Goal: Task Accomplishment & Management: Manage account settings

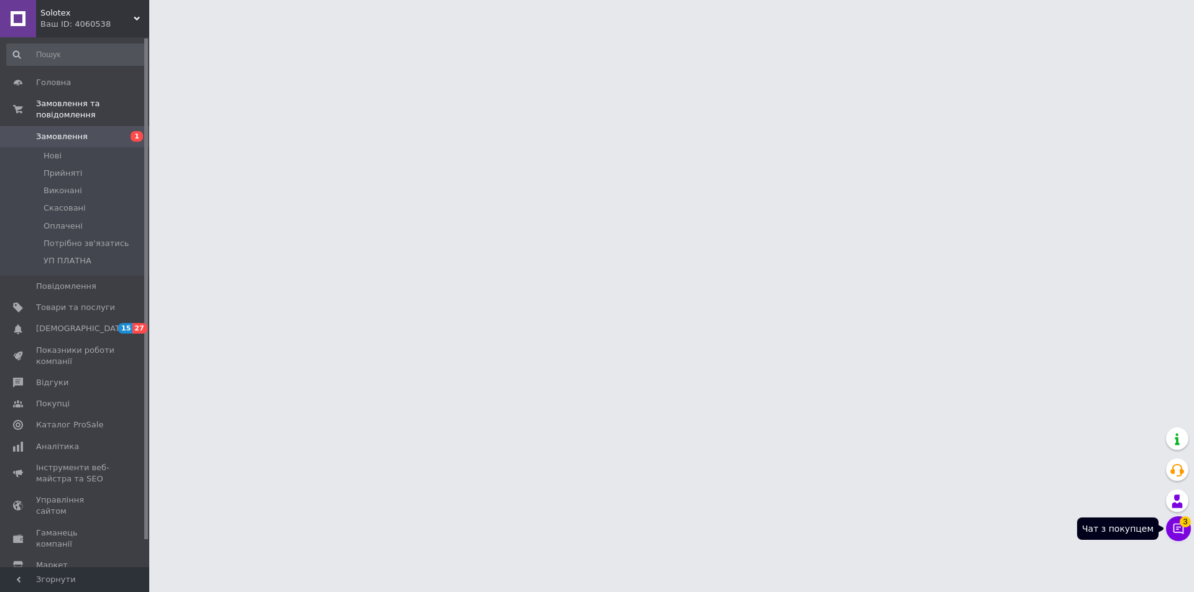
click at [1178, 531] on icon at bounding box center [1178, 529] width 12 height 12
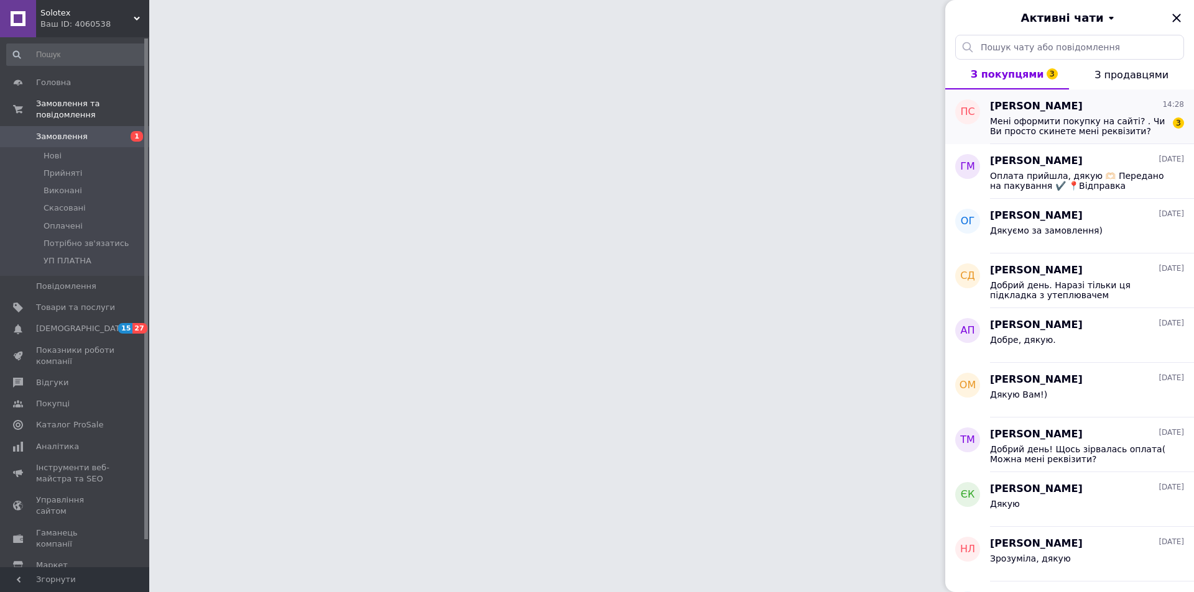
click at [1084, 123] on span "Мені оформити покупку на сайті? . Чи Ви просто скинете мені реквізити?" at bounding box center [1078, 126] width 177 height 20
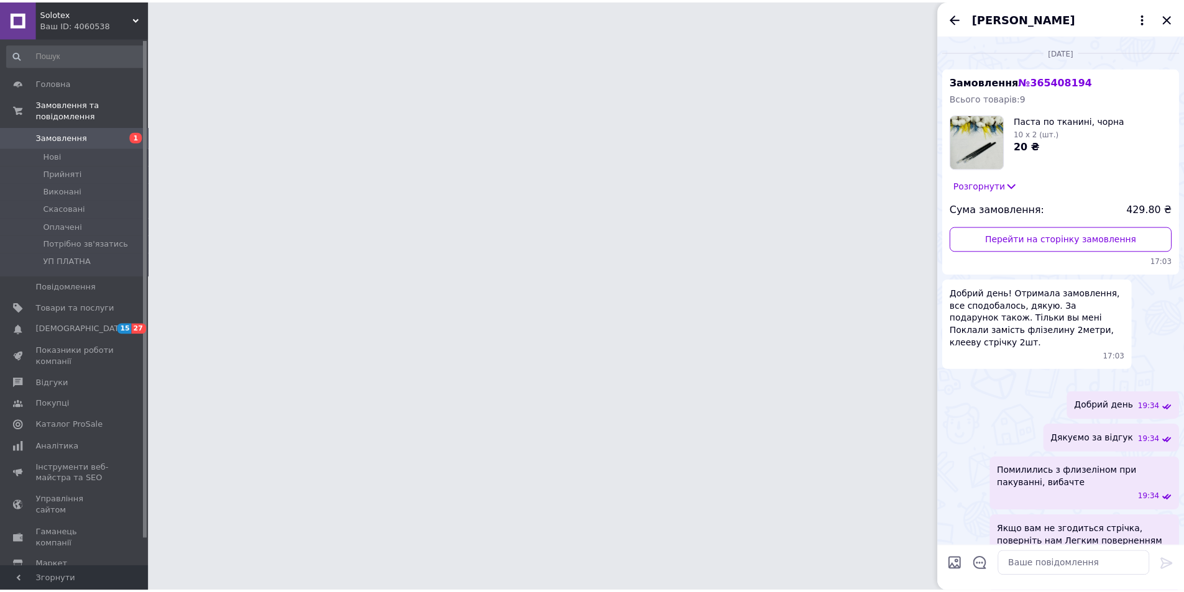
scroll to position [840, 0]
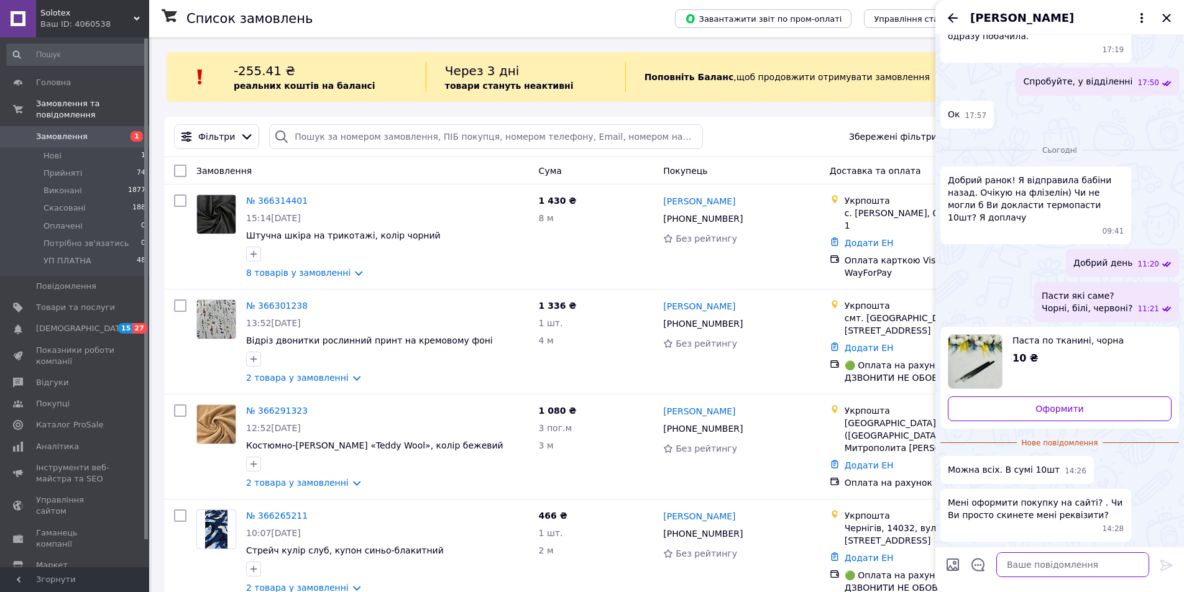
click at [1046, 560] on textarea at bounding box center [1072, 565] width 153 height 25
click at [1044, 519] on span "Мені оформити покупку на сайті? . Чи Ви просто скинете мені реквізити?" at bounding box center [1036, 509] width 176 height 25
click at [1049, 569] on textarea at bounding box center [1072, 565] width 153 height 25
type textarea "Сформую рахунок"
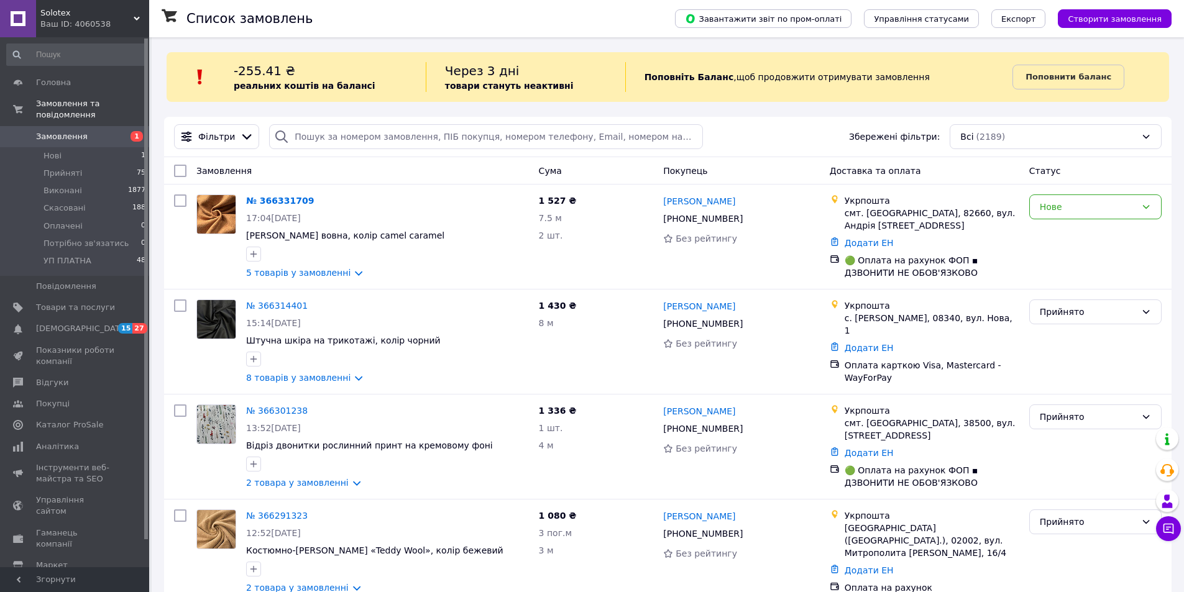
click at [283, 173] on div "Замовлення" at bounding box center [362, 171] width 343 height 22
click at [1167, 530] on icon at bounding box center [1168, 529] width 12 height 12
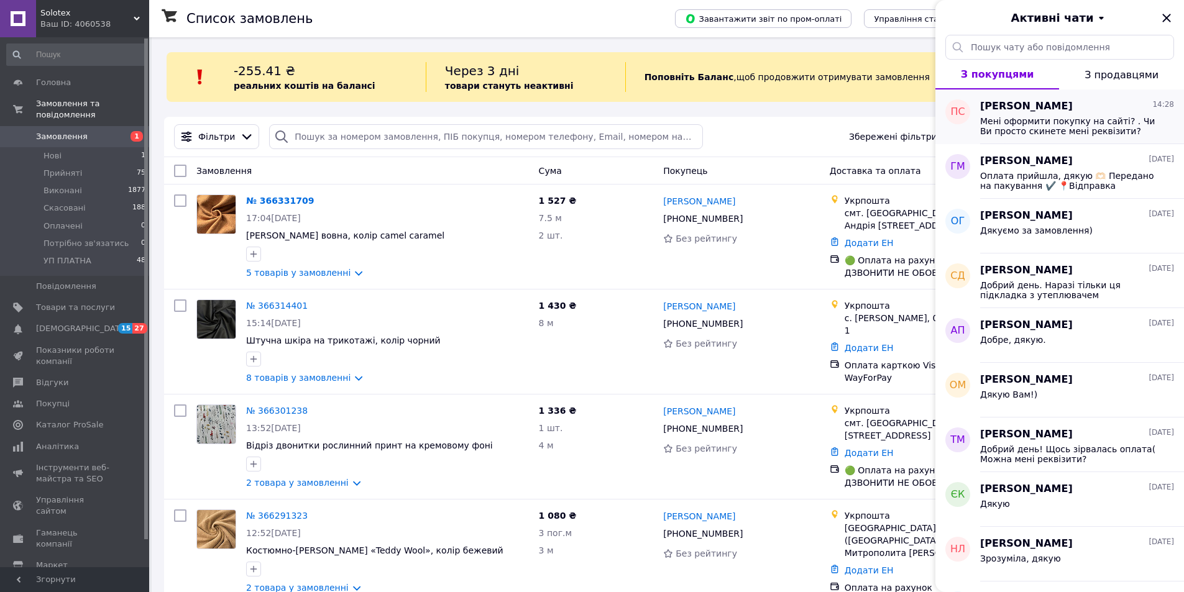
click at [1066, 134] on span "Мені оформити покупку на сайті? . Чи Ви просто скинете мені реквізити?" at bounding box center [1068, 126] width 177 height 20
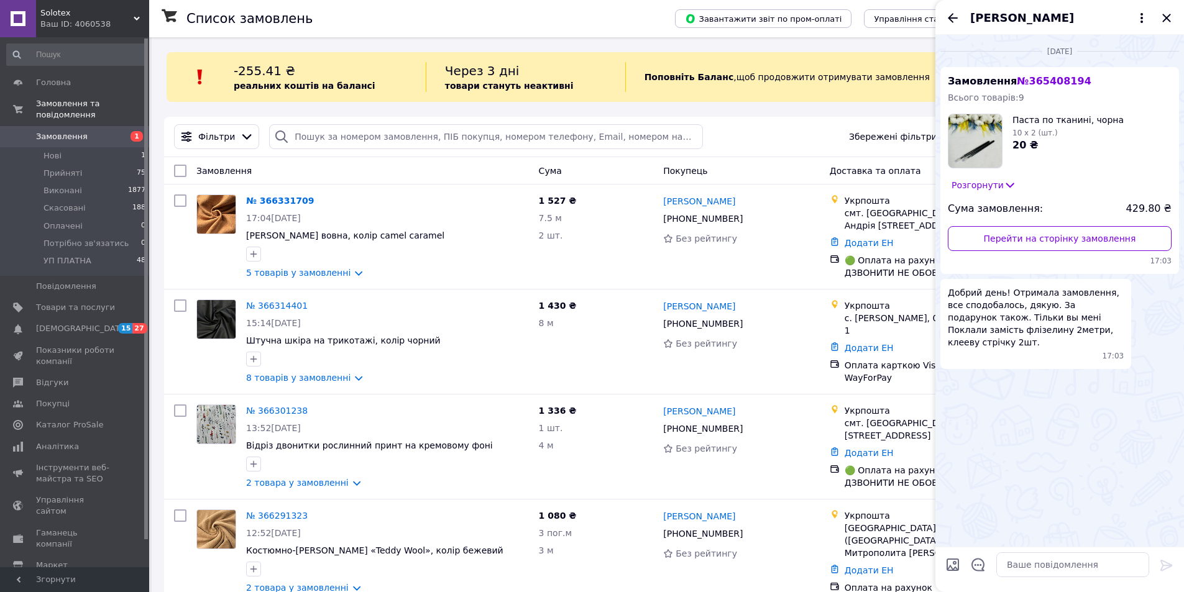
scroll to position [818, 0]
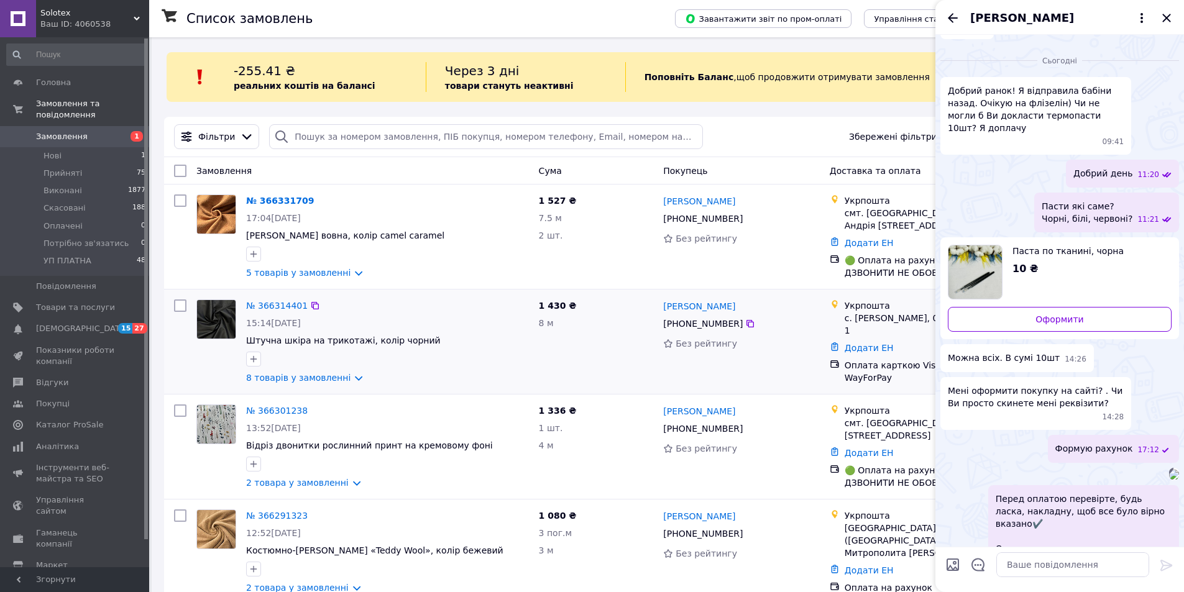
click at [381, 307] on div "№ 366314401" at bounding box center [387, 305] width 285 height 15
click at [1168, 17] on icon "Закрити" at bounding box center [1166, 18] width 8 height 8
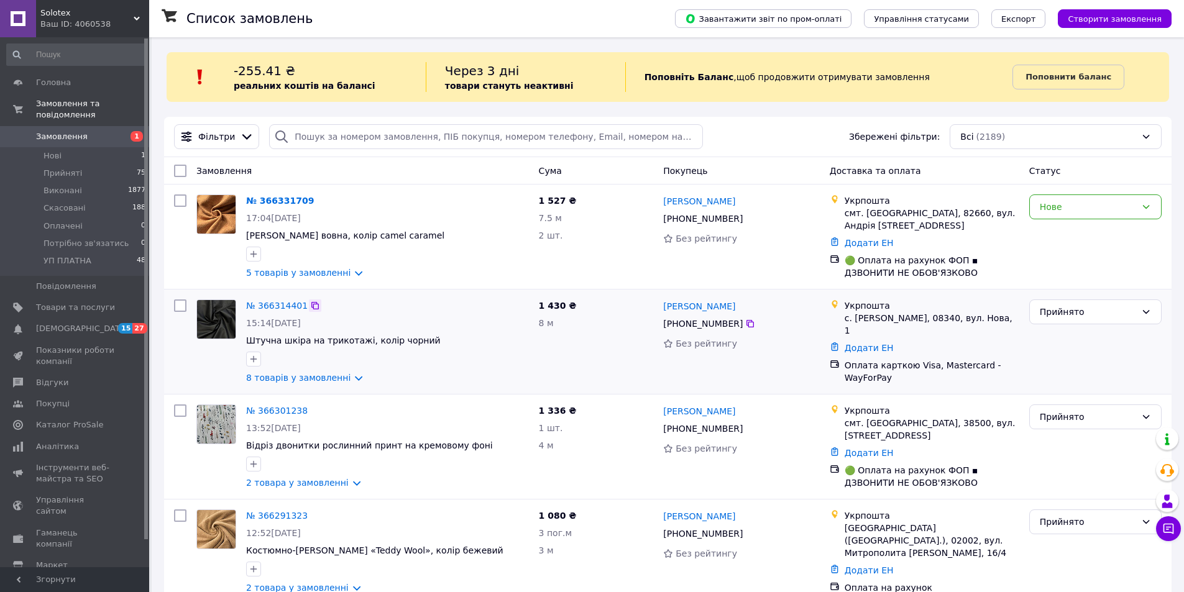
click at [310, 306] on icon at bounding box center [315, 306] width 10 height 10
click at [316, 205] on icon at bounding box center [321, 201] width 10 height 10
click at [337, 164] on div "Замовлення" at bounding box center [362, 171] width 343 height 22
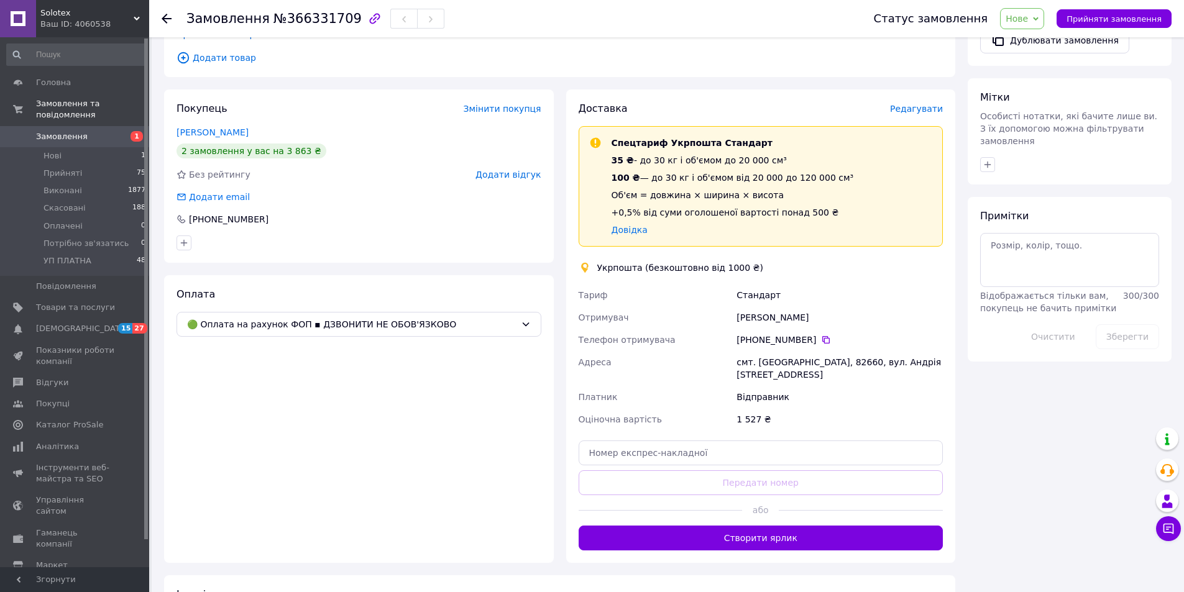
scroll to position [492, 0]
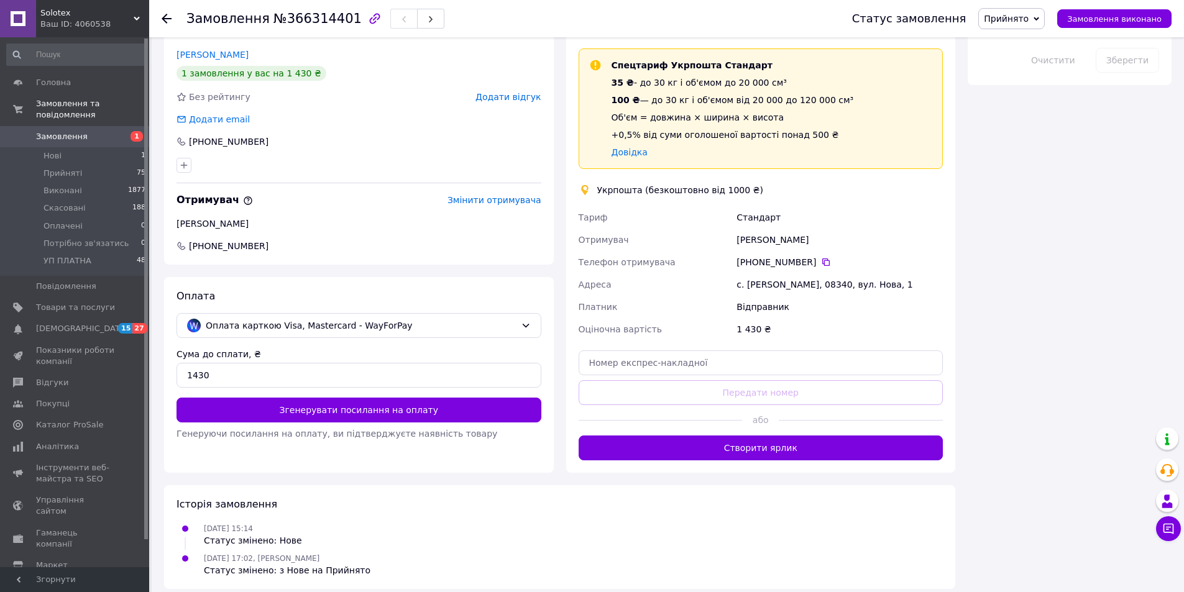
scroll to position [720, 0]
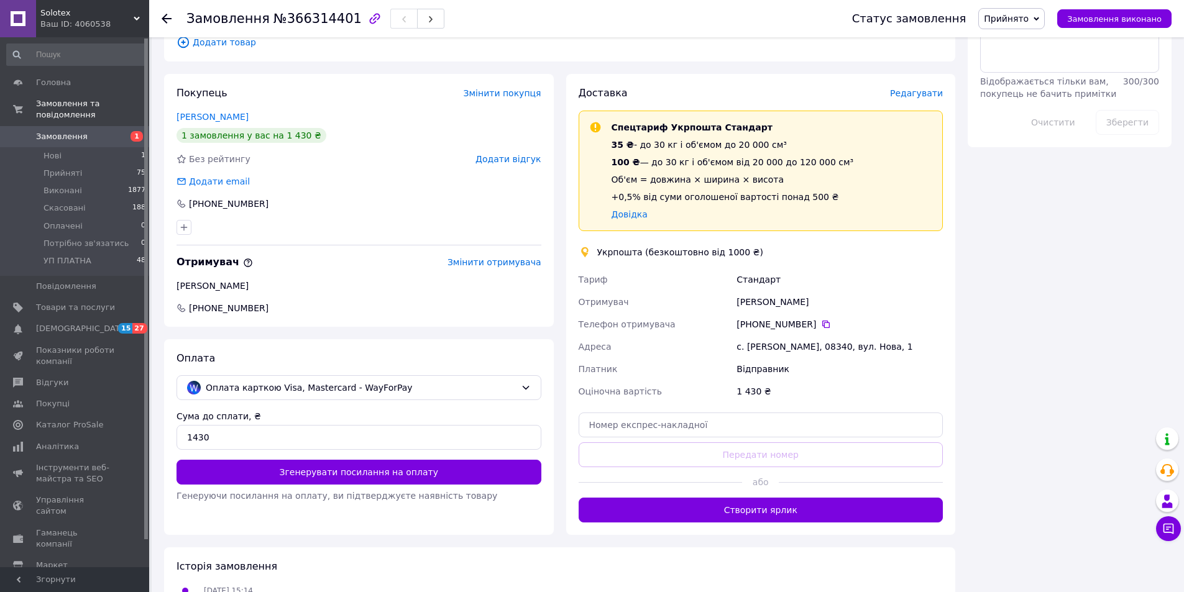
scroll to position [684, 0]
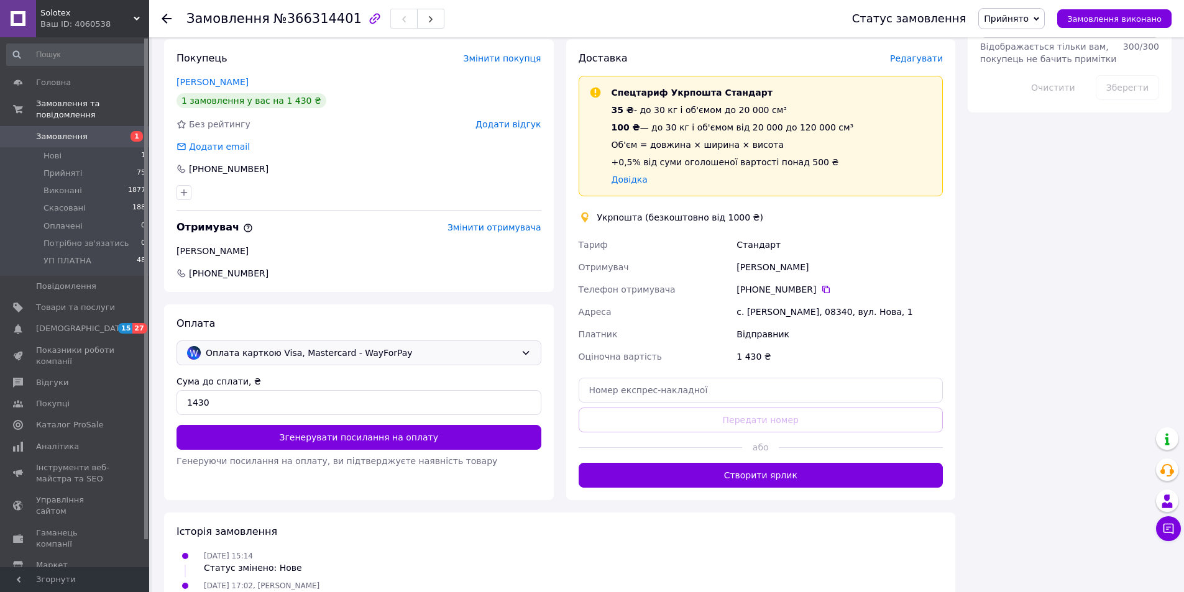
click at [308, 346] on div "Оплата карткою Visa, Mastercard - WayForPay" at bounding box center [359, 353] width 365 height 25
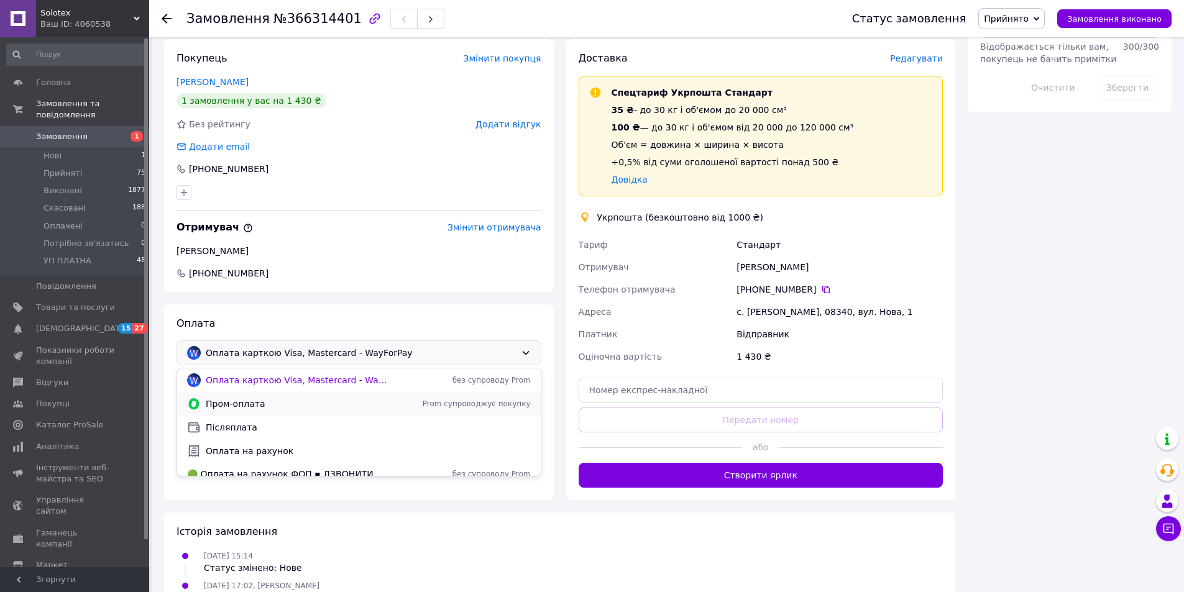
scroll to position [9, 0]
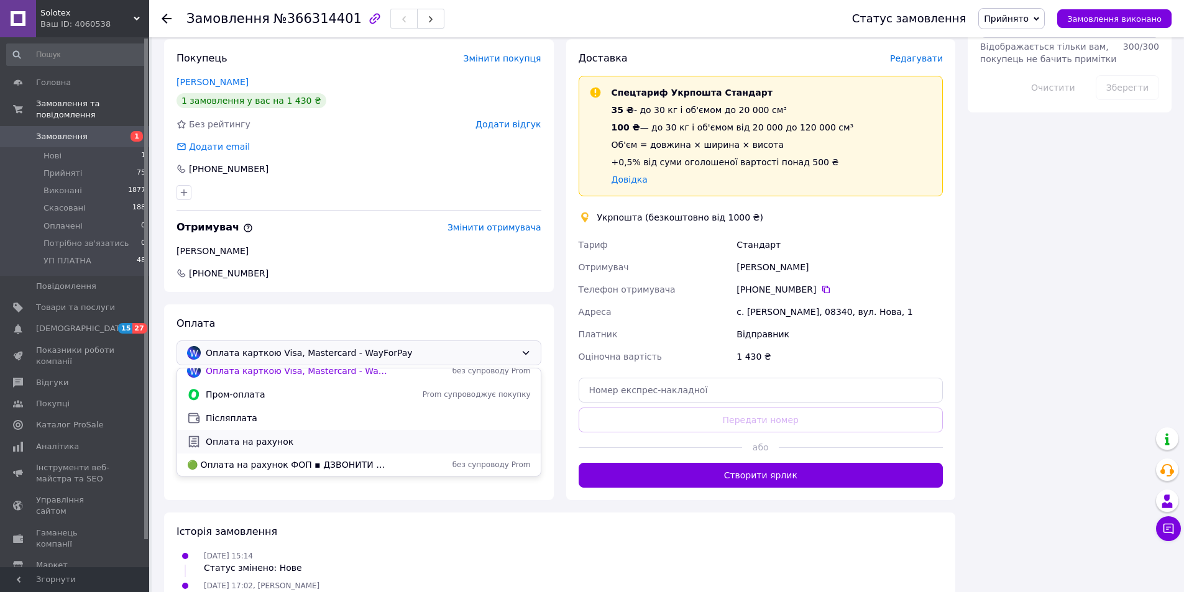
click at [285, 446] on span "Оплата на рахунок" at bounding box center [368, 442] width 325 height 12
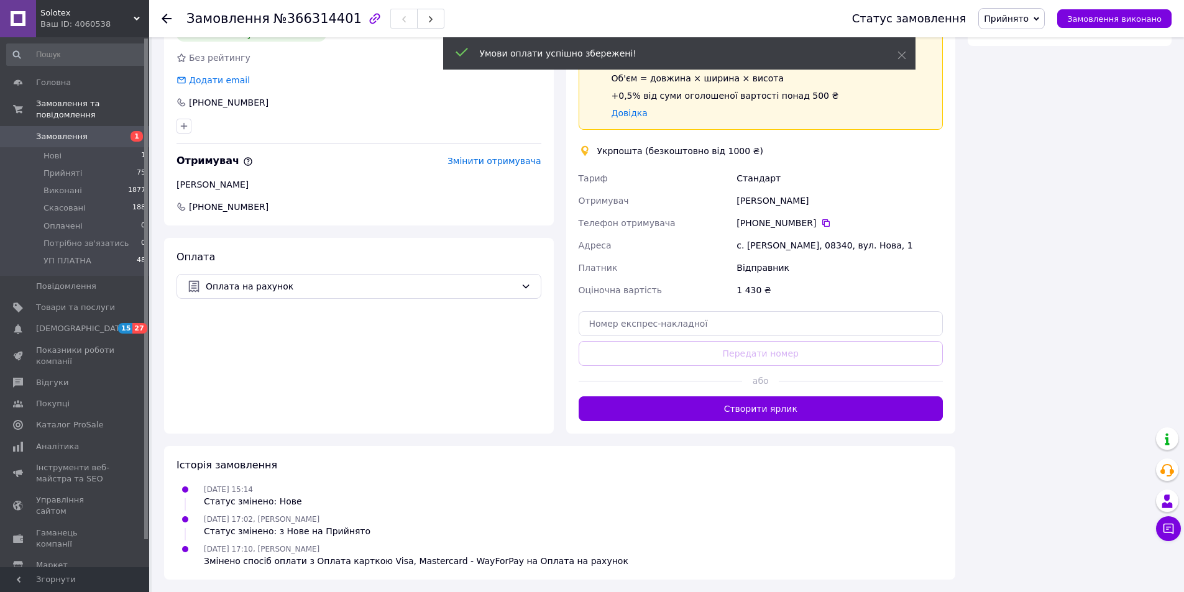
scroll to position [678, 0]
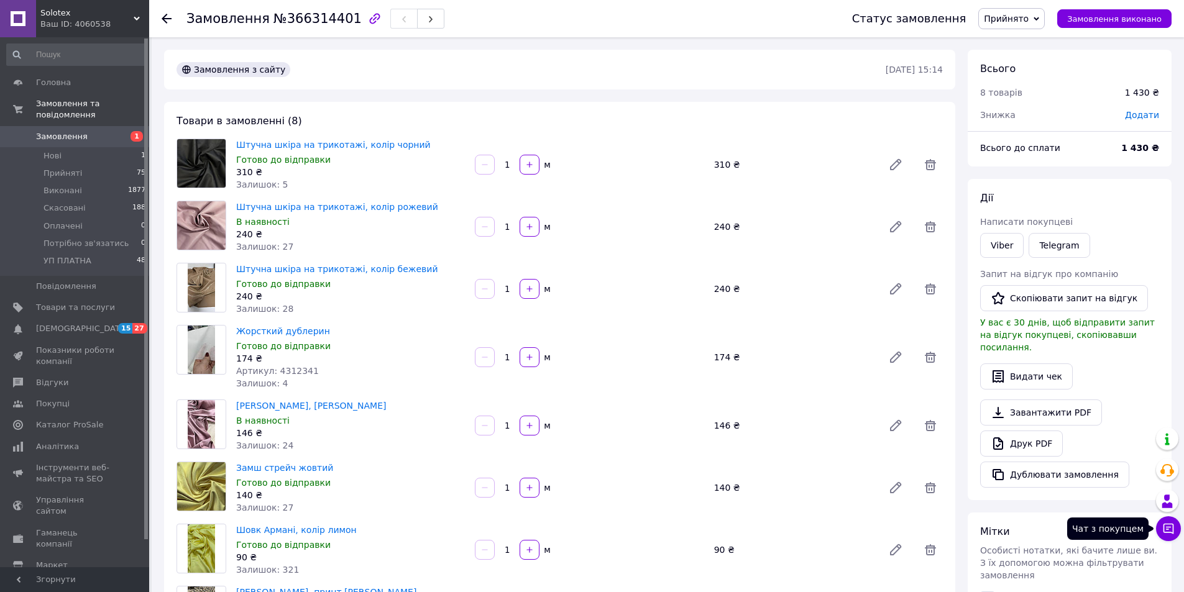
click at [1170, 533] on icon at bounding box center [1169, 529] width 11 height 11
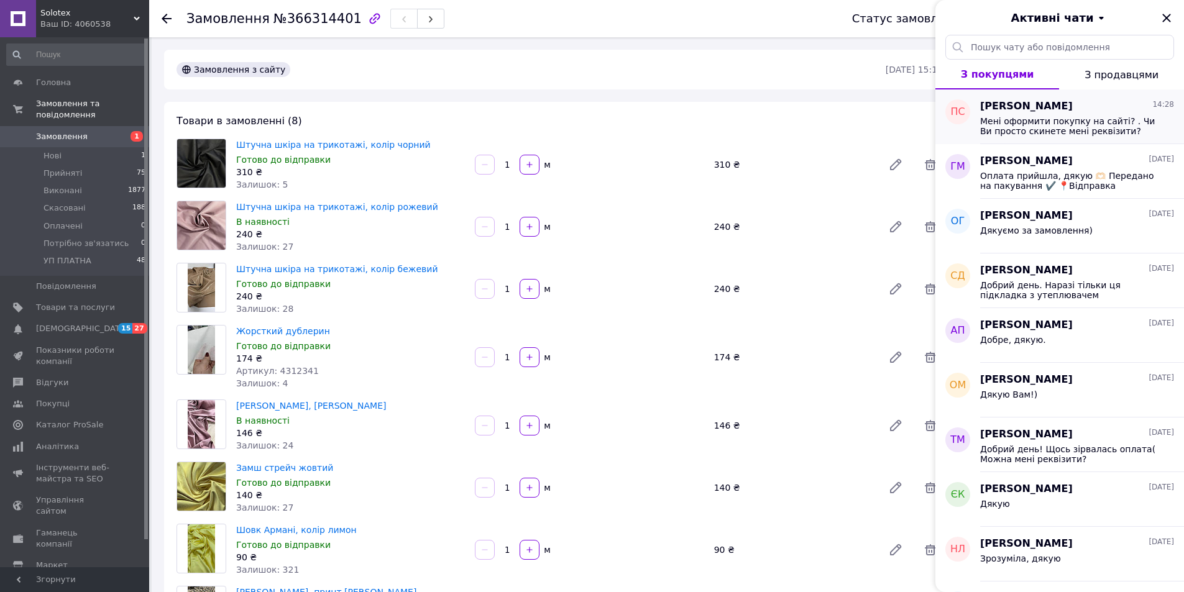
click at [1034, 131] on span "Мені оформити покупку на сайті? . Чи Ви просто скинете мені реквізити?" at bounding box center [1068, 126] width 177 height 20
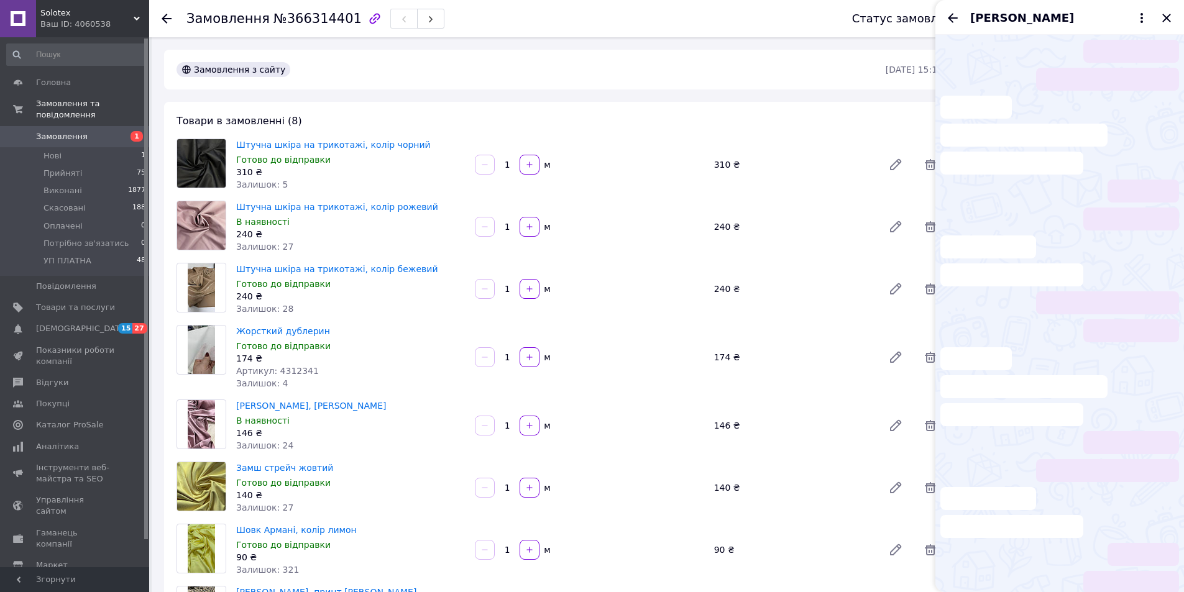
scroll to position [818, 0]
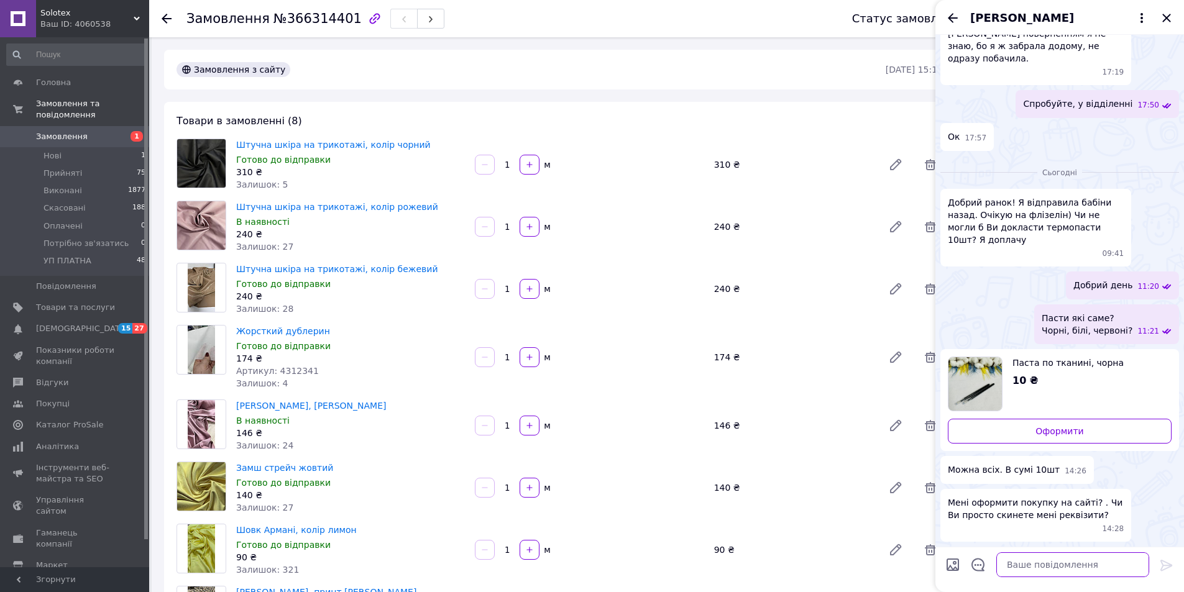
click at [1049, 569] on textarea at bounding box center [1072, 565] width 153 height 25
type textarea "Формую рахунок"
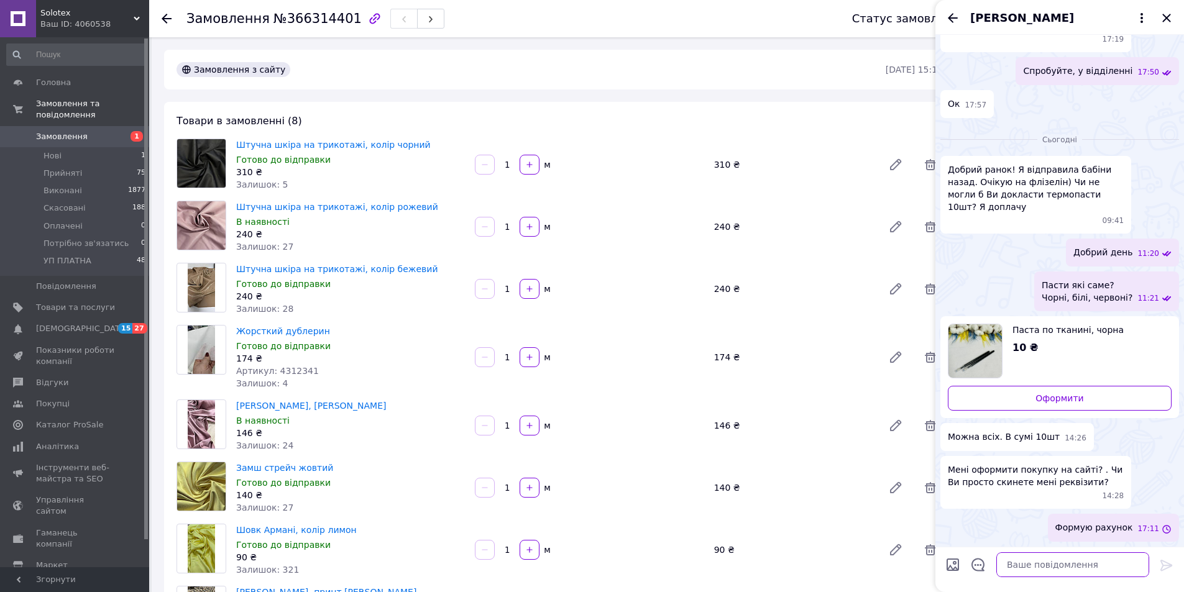
scroll to position [851, 0]
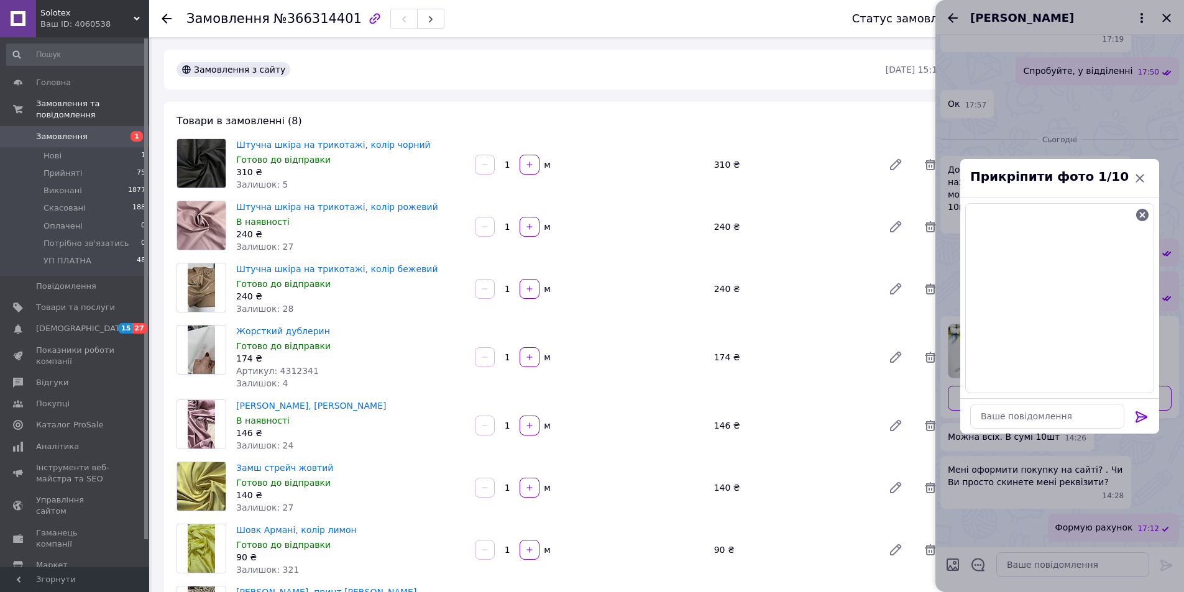
click at [1140, 418] on icon at bounding box center [1141, 417] width 15 height 15
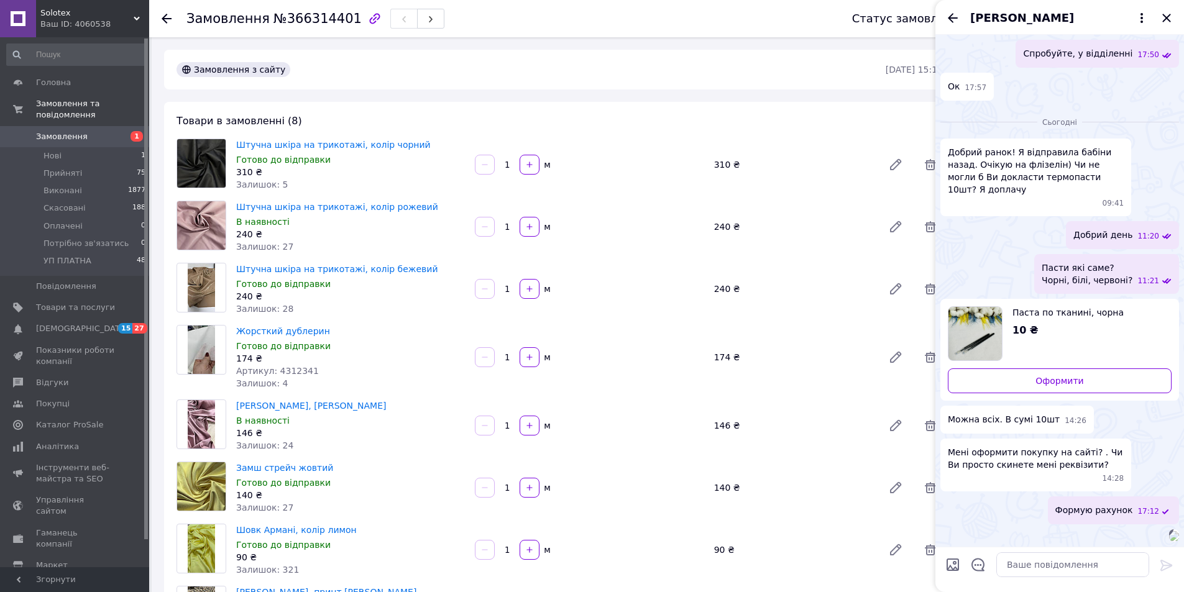
scroll to position [965, 0]
click at [1038, 564] on textarea at bounding box center [1072, 565] width 153 height 25
paste textarea "Перед оплатою перевірте, будь ласка, накладну, щоб все було вірно вказано✔️ Отр…"
type textarea "Перед оплатою перевірте, будь ласка, накладну, щоб все було вірно вказано✔️ Отр…"
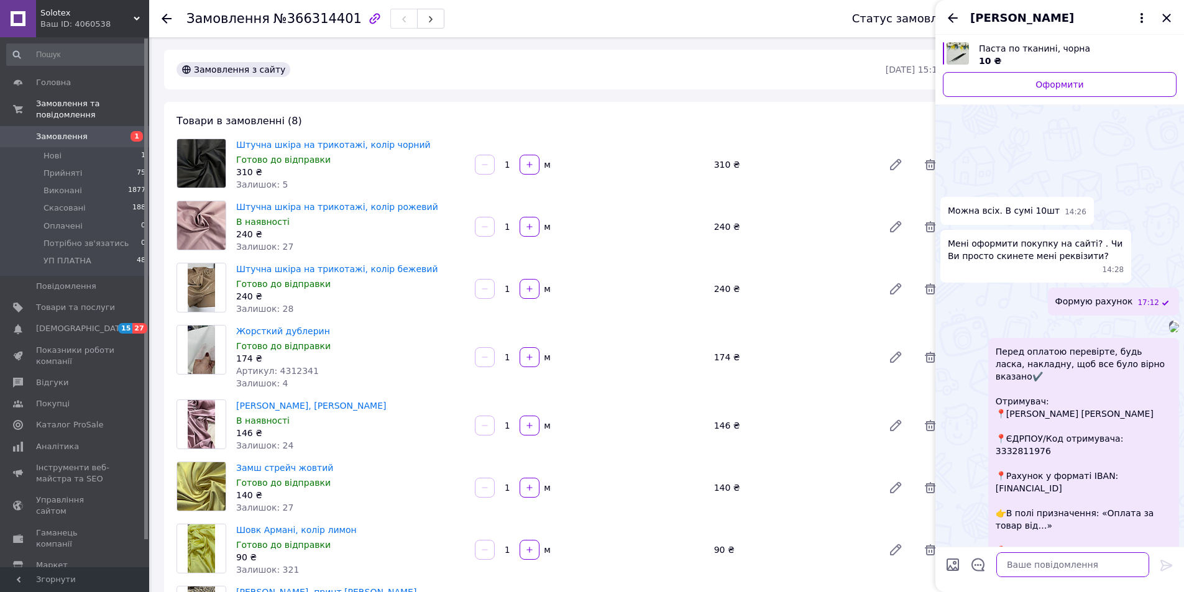
scroll to position [1348, 0]
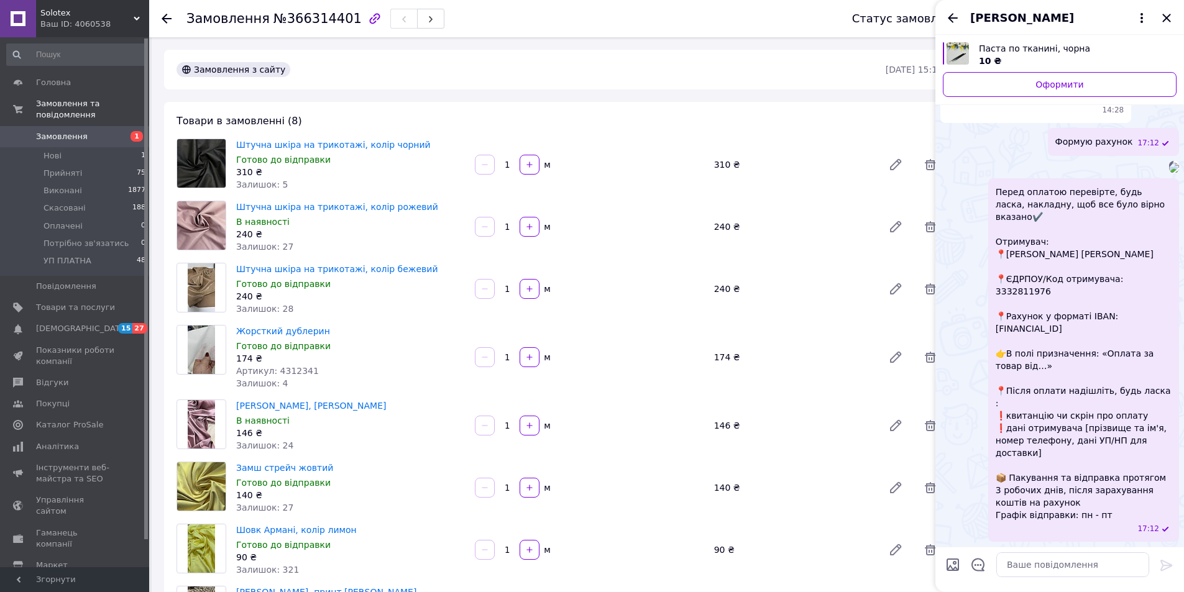
click at [1102, 352] on span "Перед оплатою перевірте, будь ласка, накладну, щоб все було вірно вказано✔️ Отр…" at bounding box center [1084, 354] width 176 height 336
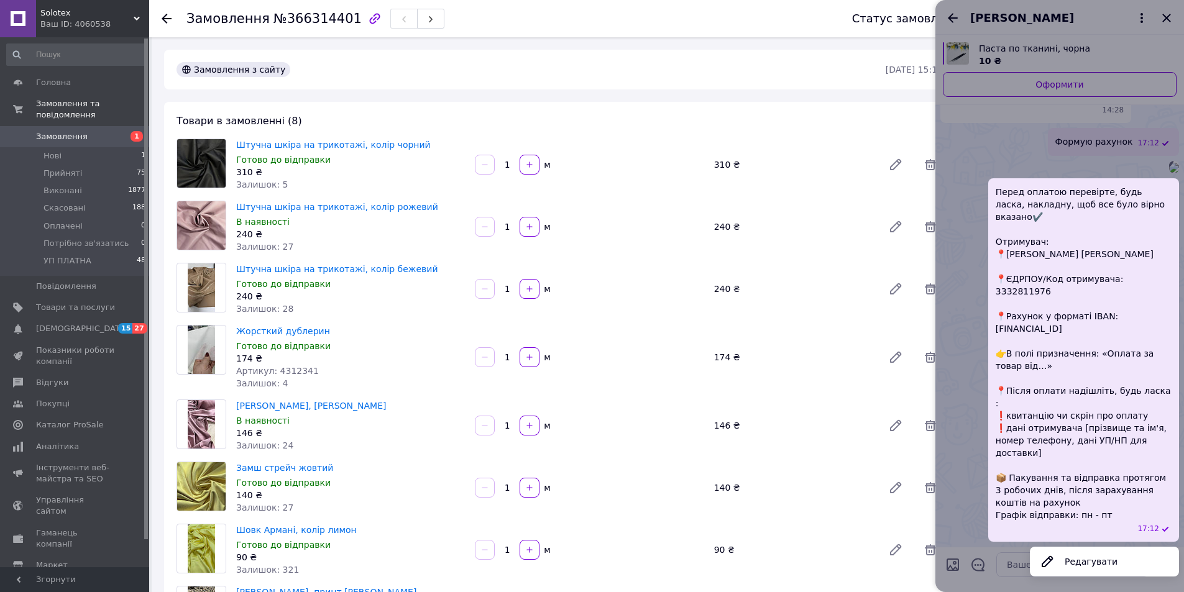
click at [1102, 352] on span "Перед оплатою перевірте, будь ласка, накладну, щоб все було вірно вказано✔️ Отр…" at bounding box center [1084, 354] width 176 height 336
copy span "A589358710000067324000068484"
click at [1016, 568] on div at bounding box center [1060, 296] width 249 height 592
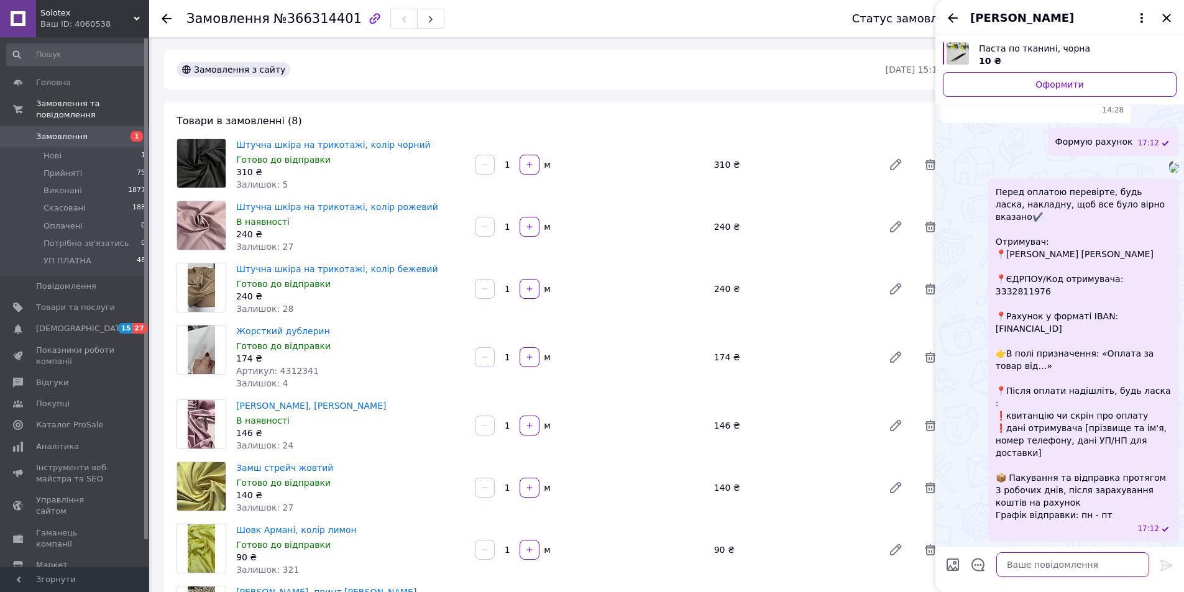
click at [1021, 560] on textarea at bounding box center [1072, 565] width 153 height 25
paste textarea "UA589358710000067324000068484"
type textarea "UA589358710000067324000068484"
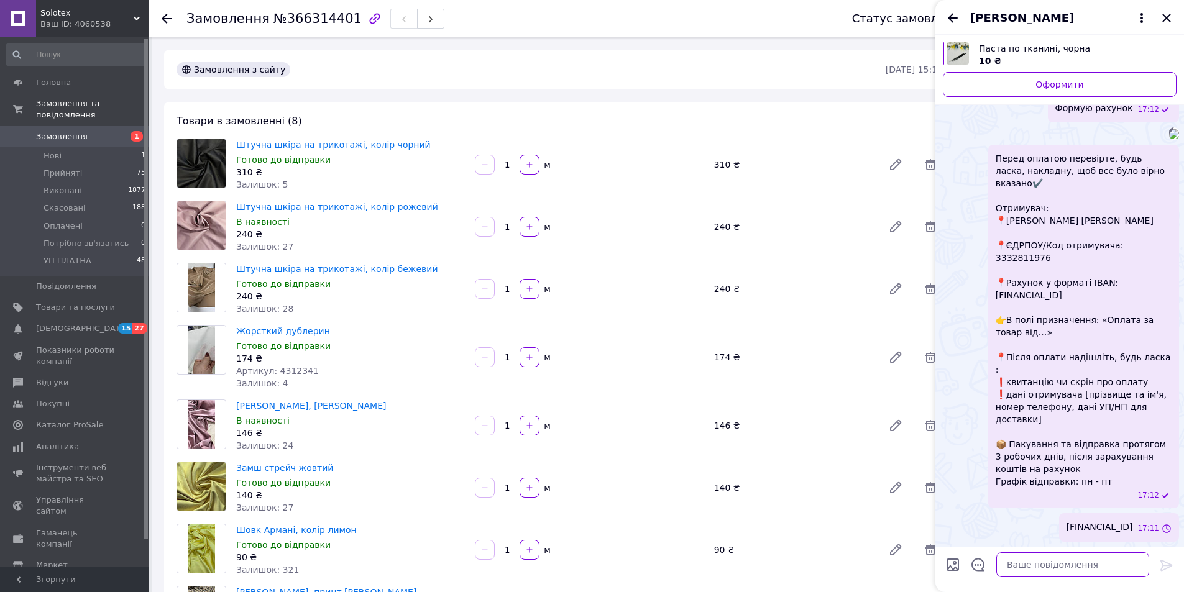
scroll to position [1349, 0]
click at [1141, 282] on span "Перед оплатою перевірте, будь ласка, накладну, щоб все було вірно вказано✔️ Отр…" at bounding box center [1084, 320] width 176 height 336
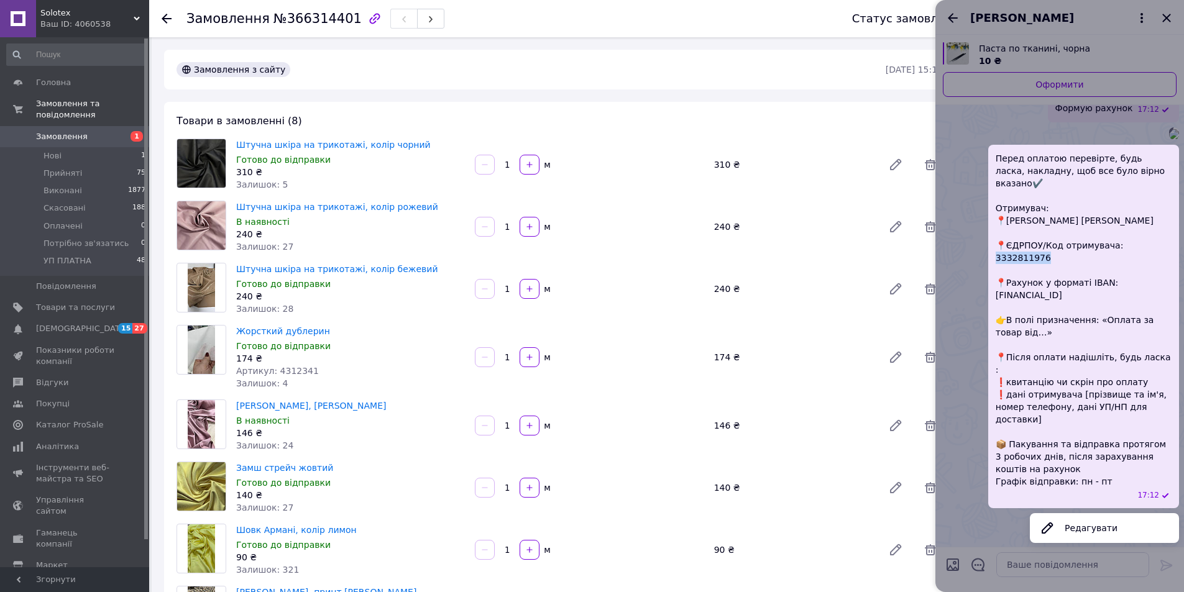
click at [1141, 282] on span "Перед оплатою перевірте, будь ласка, накладну, щоб все було вірно вказано✔️ Отр…" at bounding box center [1084, 320] width 176 height 336
copy span "332811976"
click at [1024, 567] on div at bounding box center [1060, 296] width 249 height 592
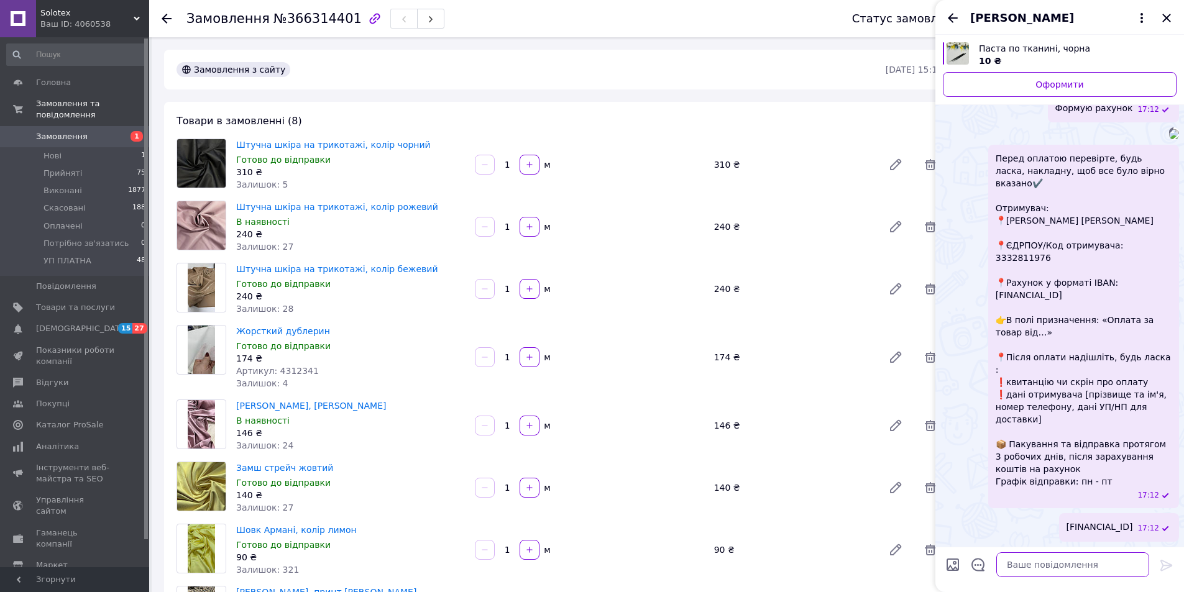
click at [1029, 566] on textarea at bounding box center [1072, 565] width 153 height 25
paste textarea "3332811976"
type textarea "3332811976"
